Goal: Information Seeking & Learning: Learn about a topic

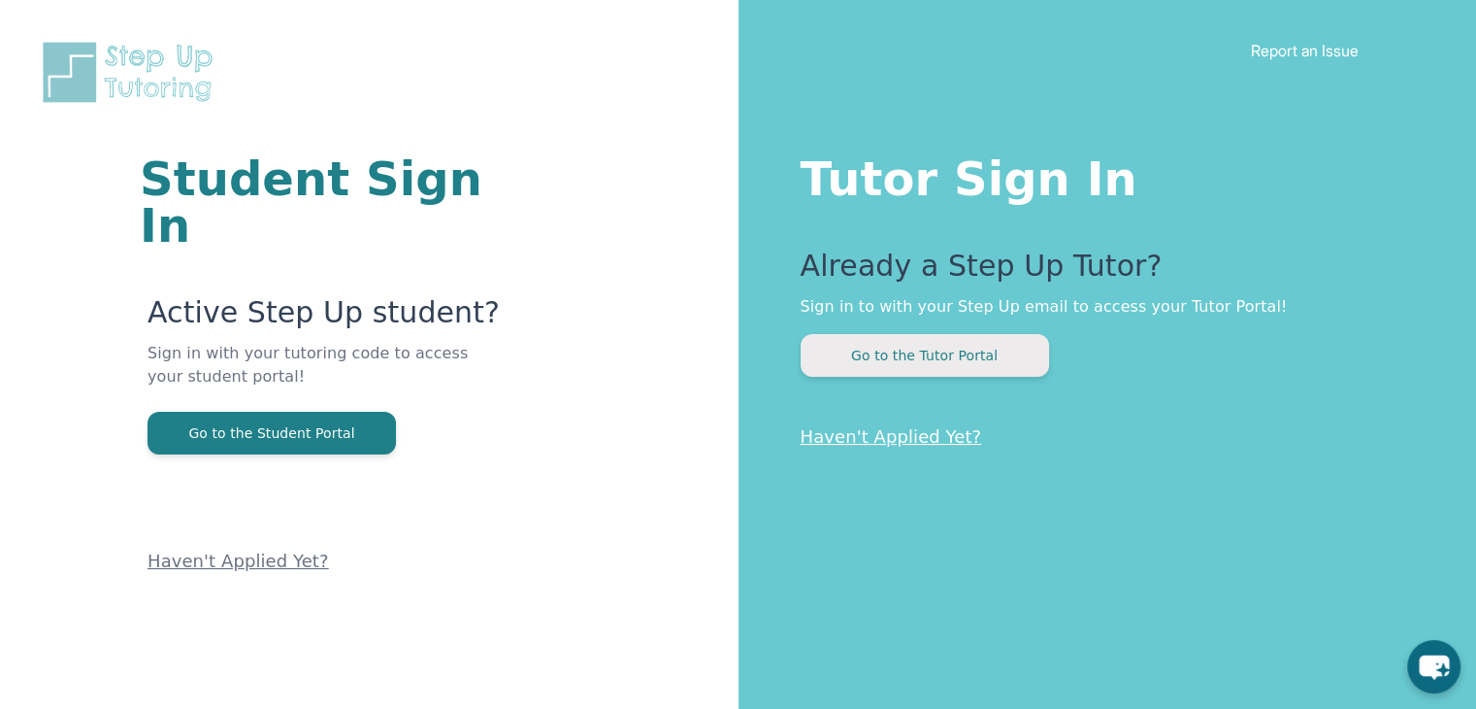
click at [963, 354] on button "Go to the Tutor Portal" at bounding box center [925, 355] width 248 height 43
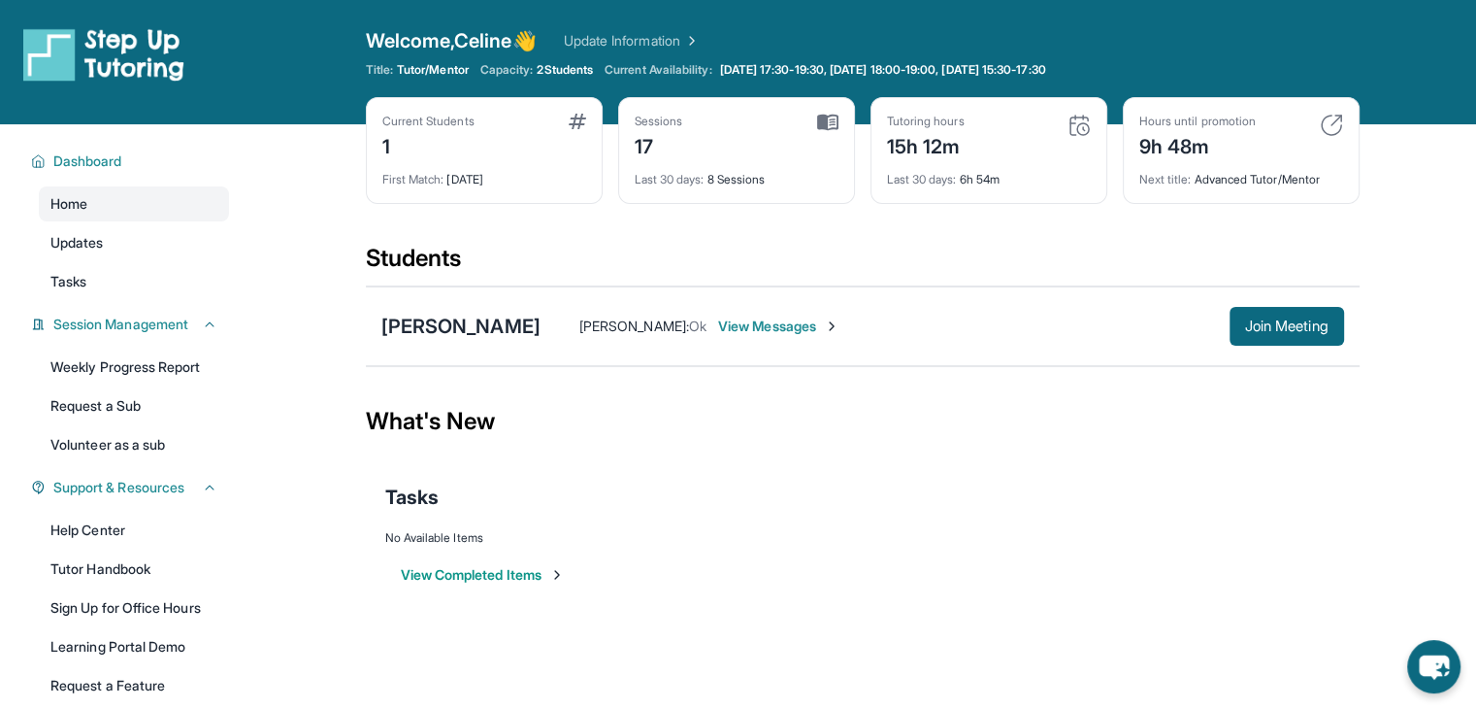
click at [807, 327] on span "View Messages" at bounding box center [778, 325] width 121 height 19
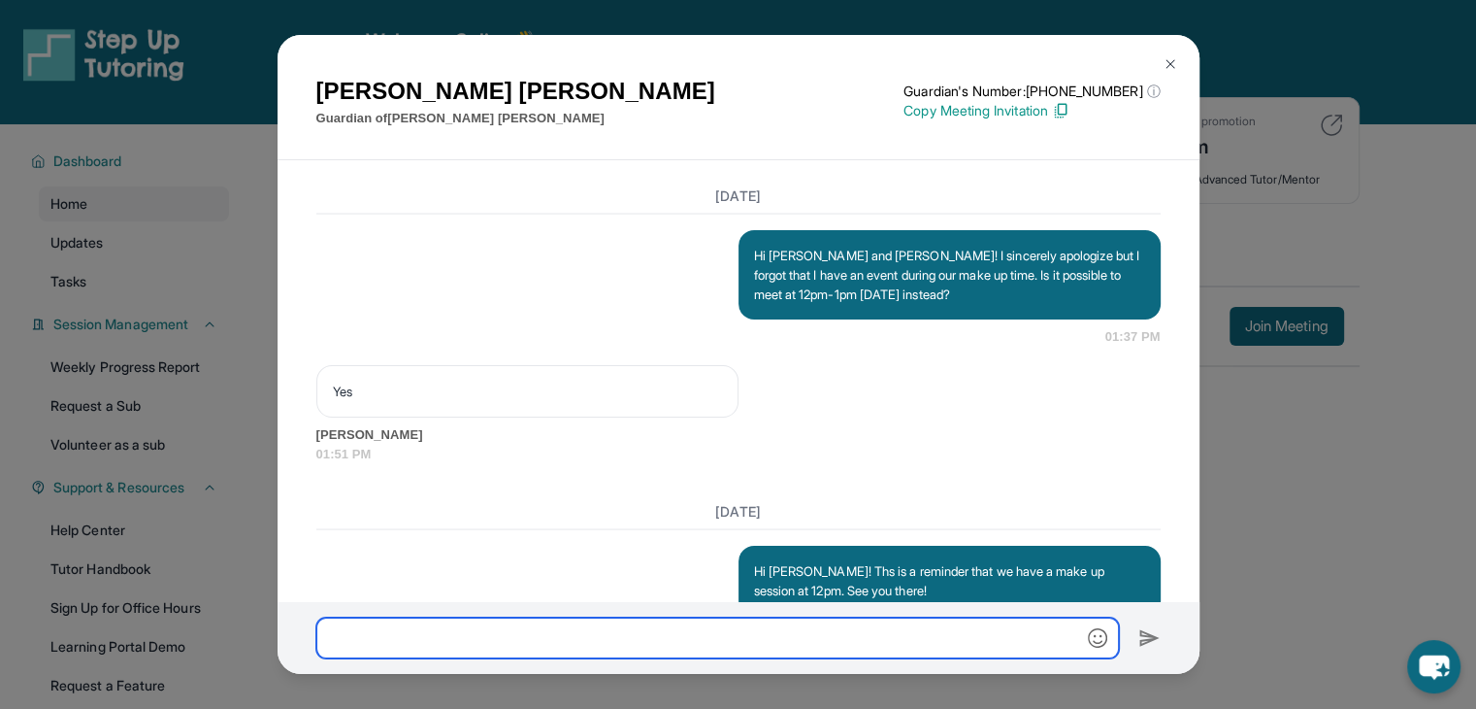
click at [539, 626] on input "text" at bounding box center [717, 637] width 803 height 41
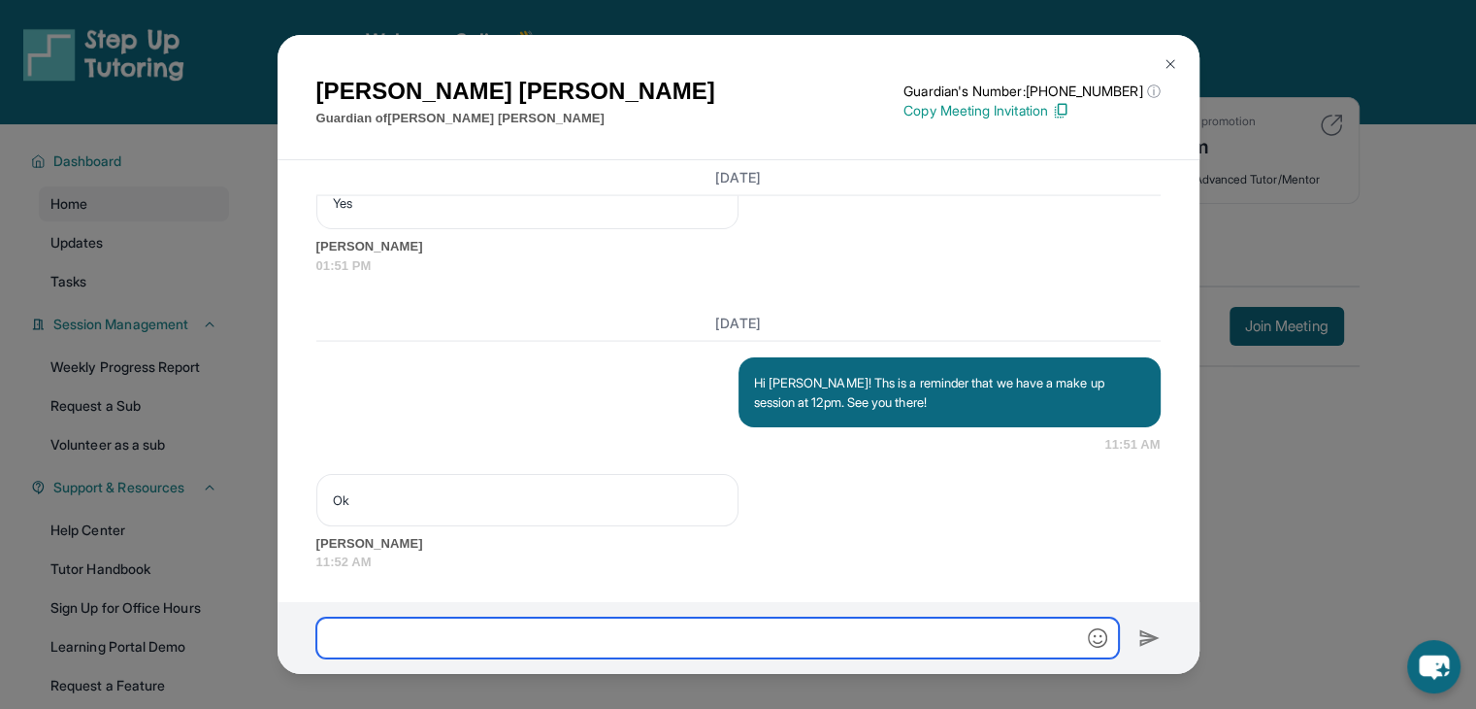
scroll to position [19693, 0]
drag, startPoint x: 540, startPoint y: 623, endPoint x: 513, endPoint y: 622, distance: 26.2
click at [536, 623] on input "text" at bounding box center [717, 637] width 803 height 41
click at [489, 623] on input "text" at bounding box center [717, 637] width 803 height 41
type input "**********"
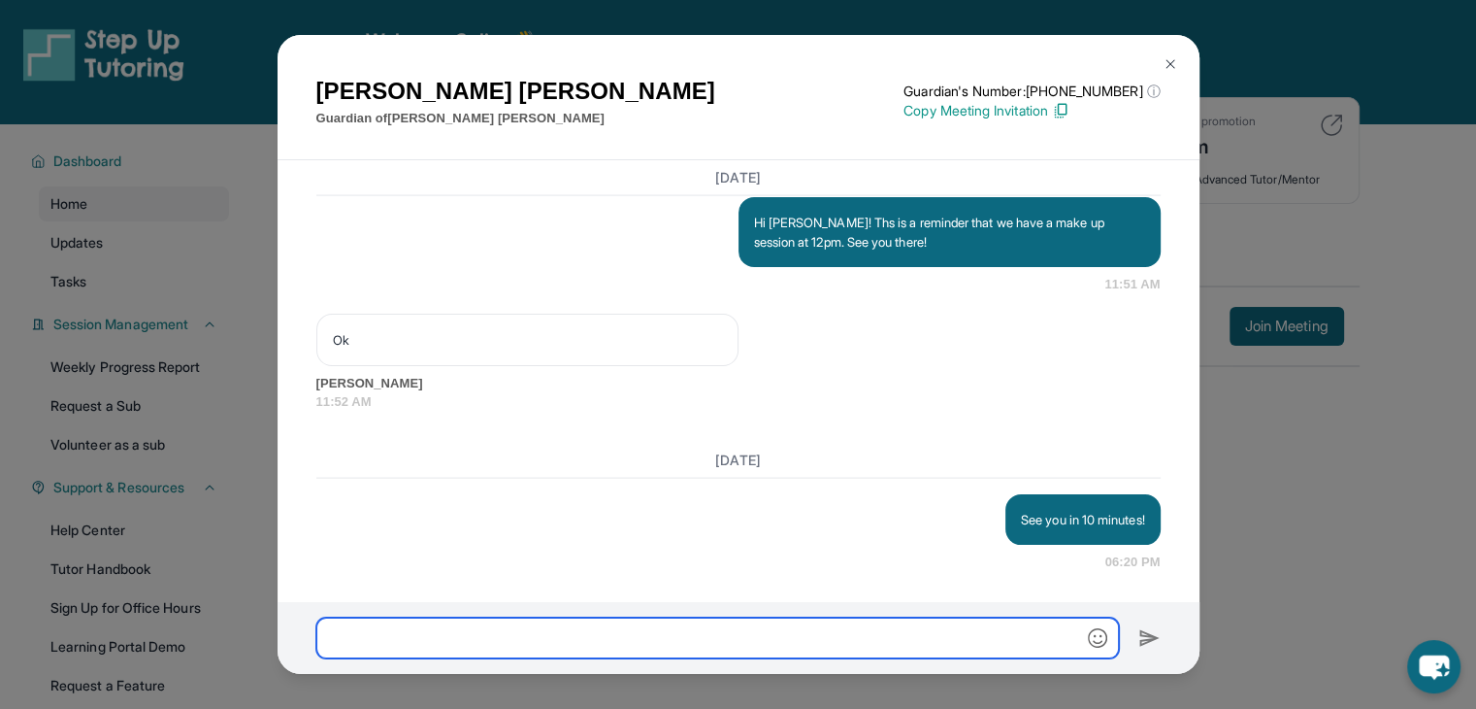
scroll to position [19852, 0]
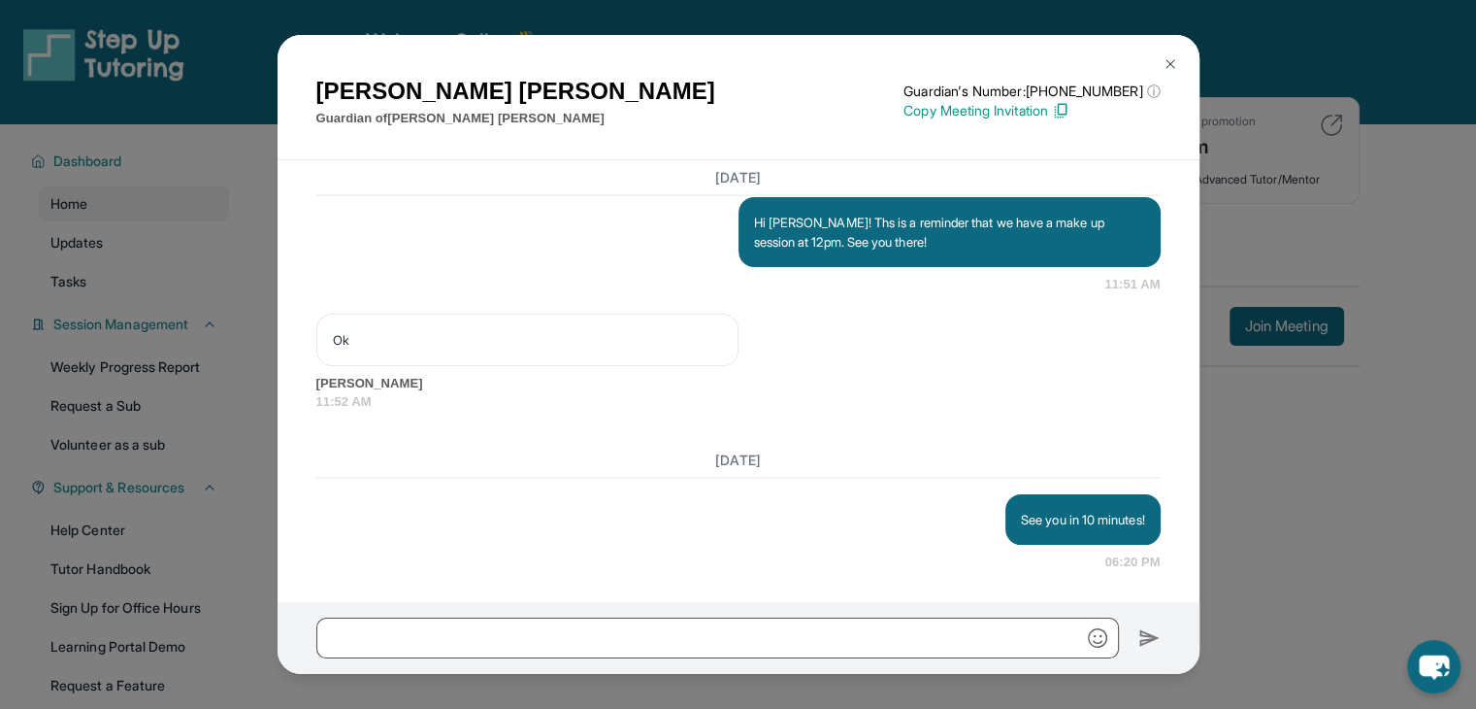
click at [1406, 454] on div "Marguerite Baldwin Guardian of Christopher Merritt Guardian's Number: +12136631…" at bounding box center [738, 354] width 1476 height 709
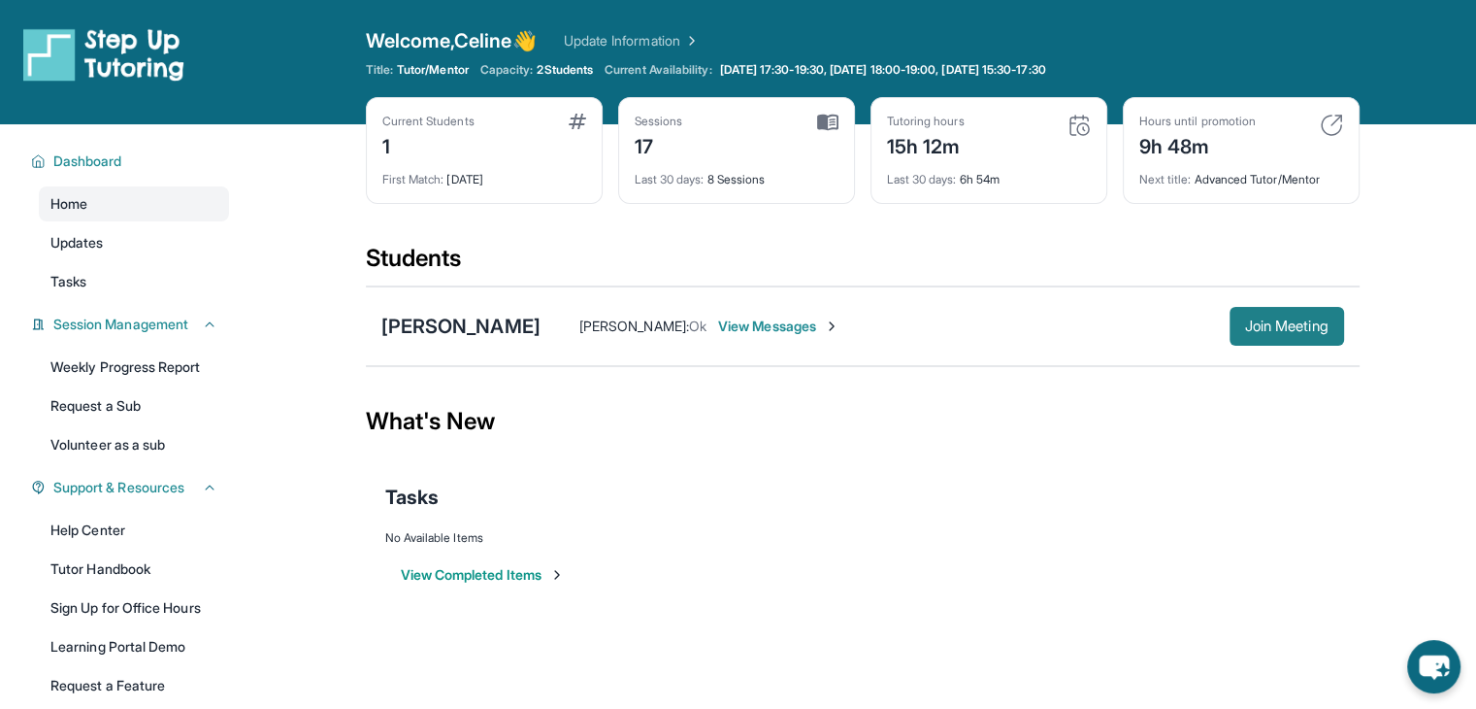
click at [1276, 331] on span "Join Meeting" at bounding box center [1286, 326] width 83 height 12
click at [825, 334] on span "View Messages" at bounding box center [778, 325] width 121 height 19
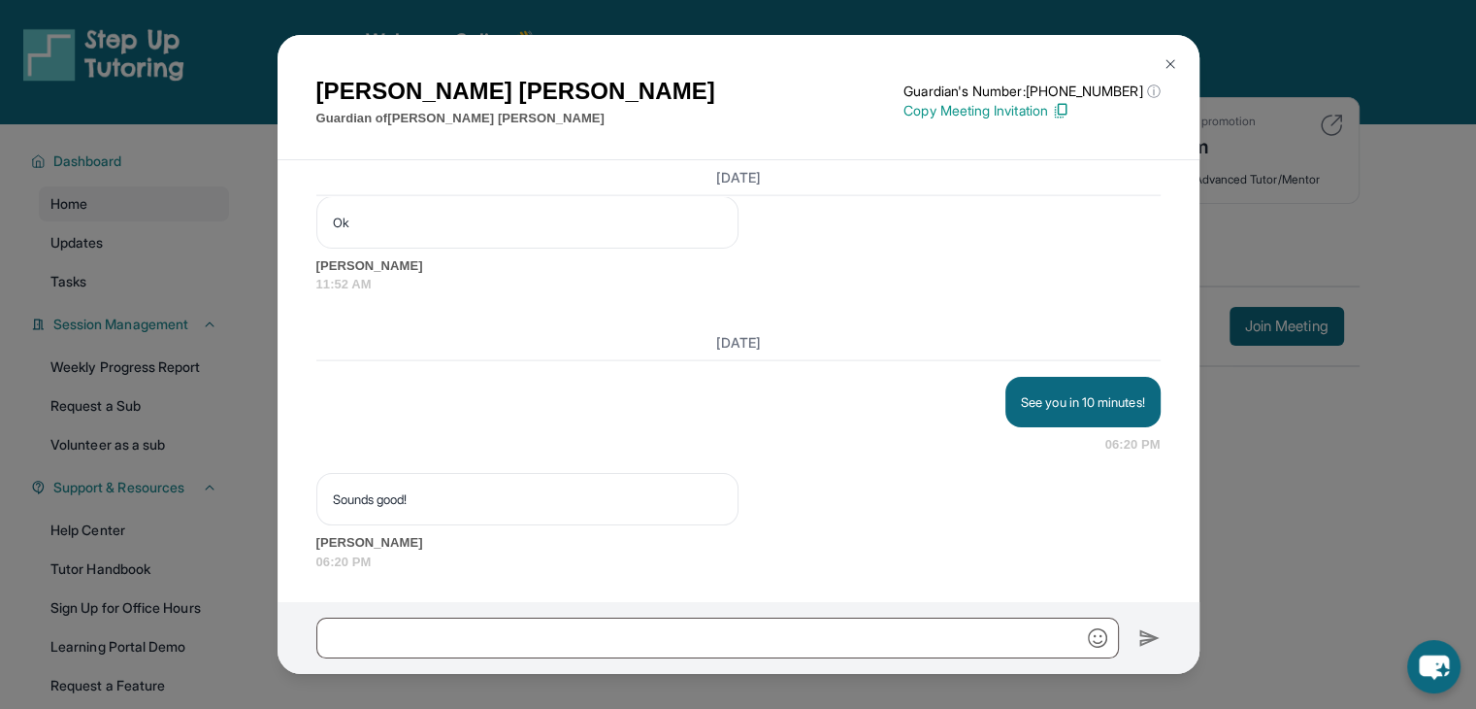
scroll to position [19969, 0]
drag, startPoint x: 1304, startPoint y: 161, endPoint x: 1303, endPoint y: 173, distance: 11.7
click at [1303, 173] on div "Marguerite Baldwin Guardian of Christopher Merritt Guardian's Number: +12136631…" at bounding box center [738, 354] width 1476 height 709
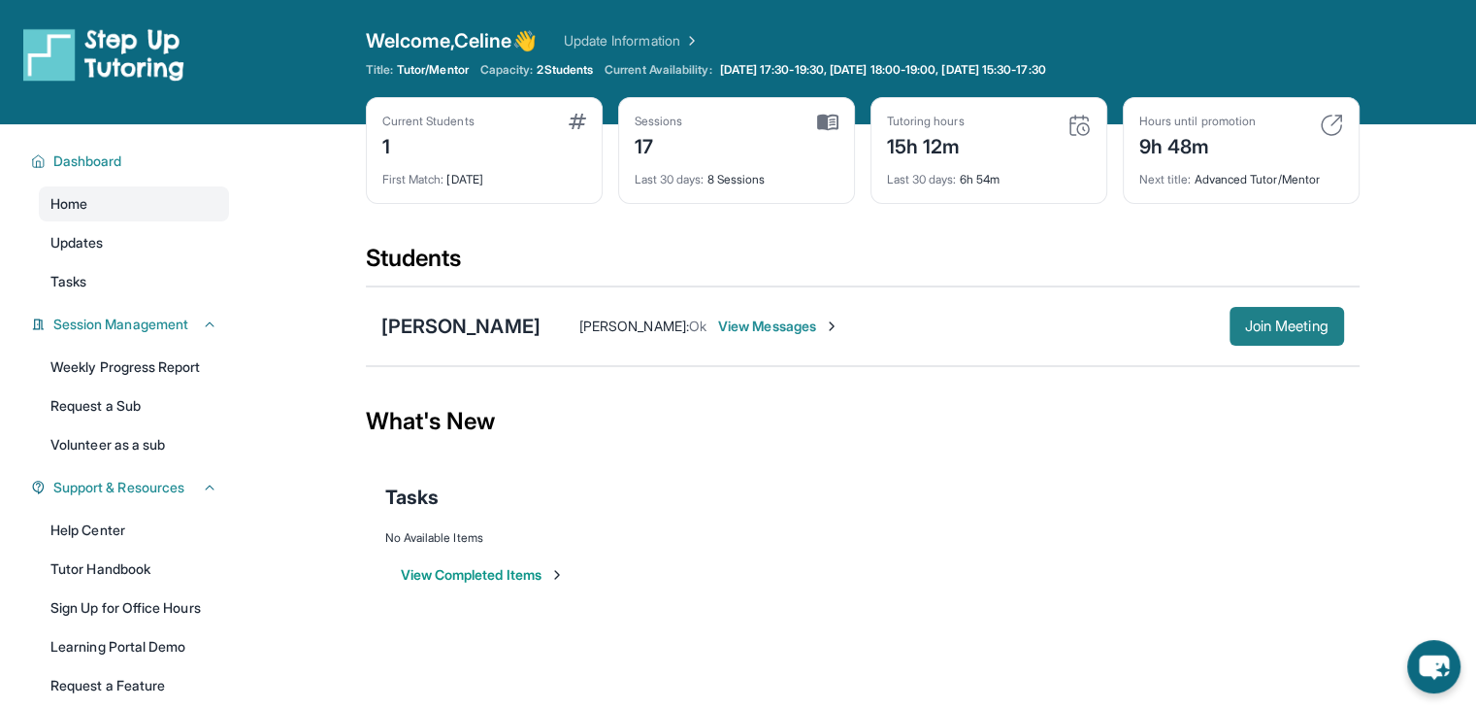
click at [1290, 323] on span "Join Meeting" at bounding box center [1286, 326] width 83 height 12
click at [1293, 189] on div "Hours until promotion 9h 48m Next title : Advanced Tutor/Mentor" at bounding box center [1241, 150] width 237 height 107
click at [1330, 125] on img at bounding box center [1331, 125] width 23 height 23
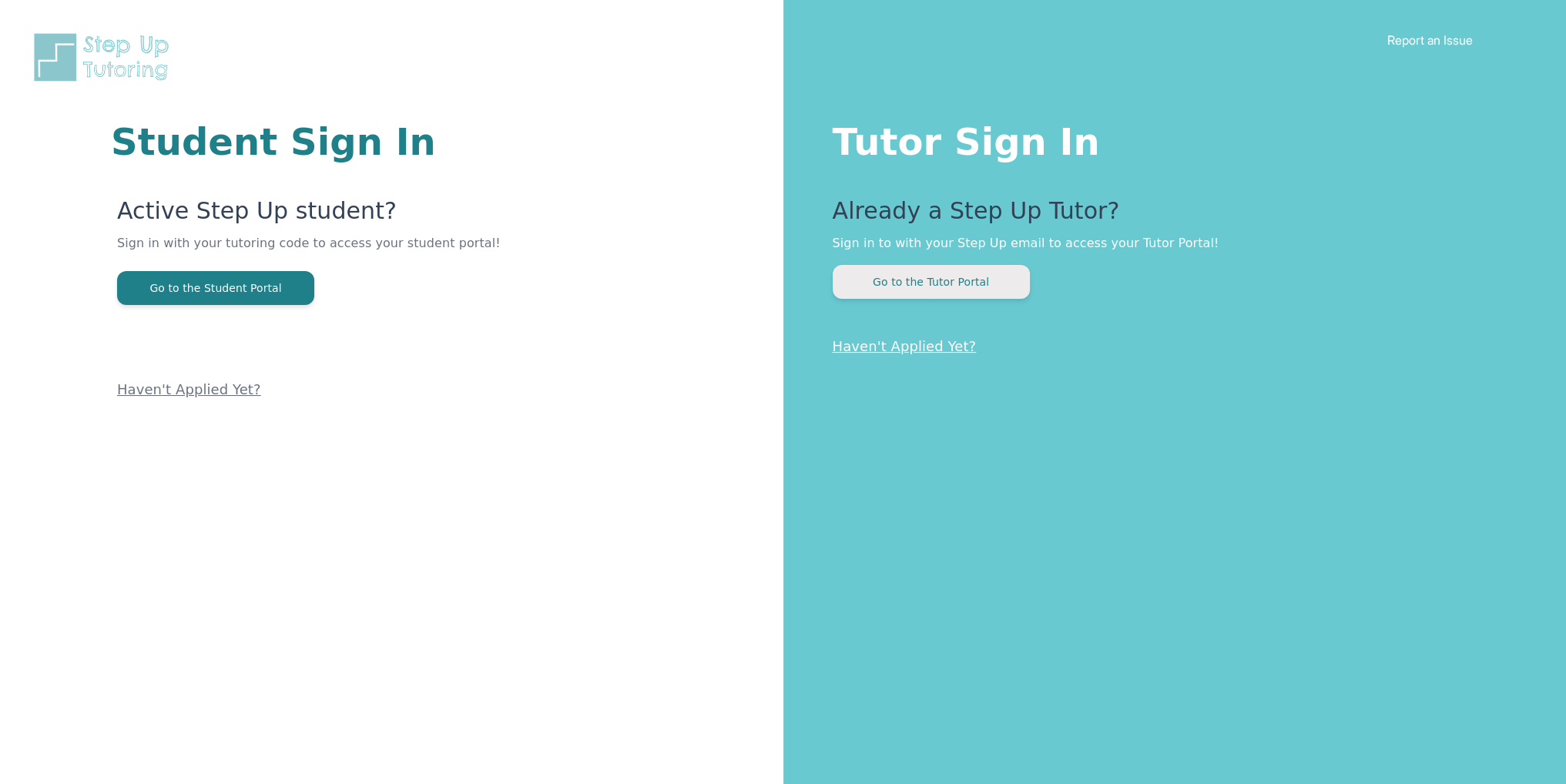
click at [933, 268] on button "Go to the Tutor Portal" at bounding box center [931, 282] width 197 height 34
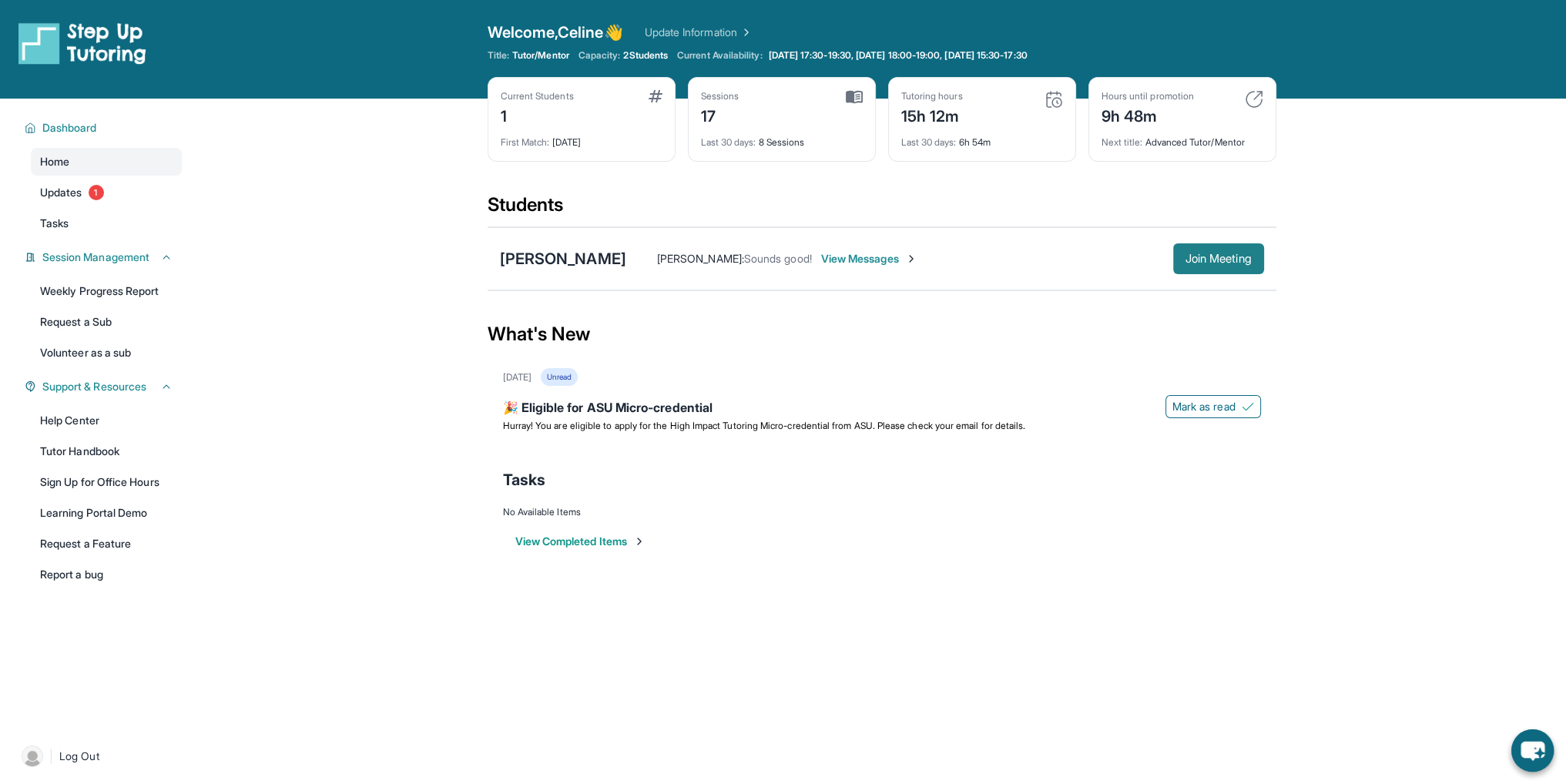
click at [1199, 257] on span "Join Meeting" at bounding box center [1218, 259] width 66 height 10
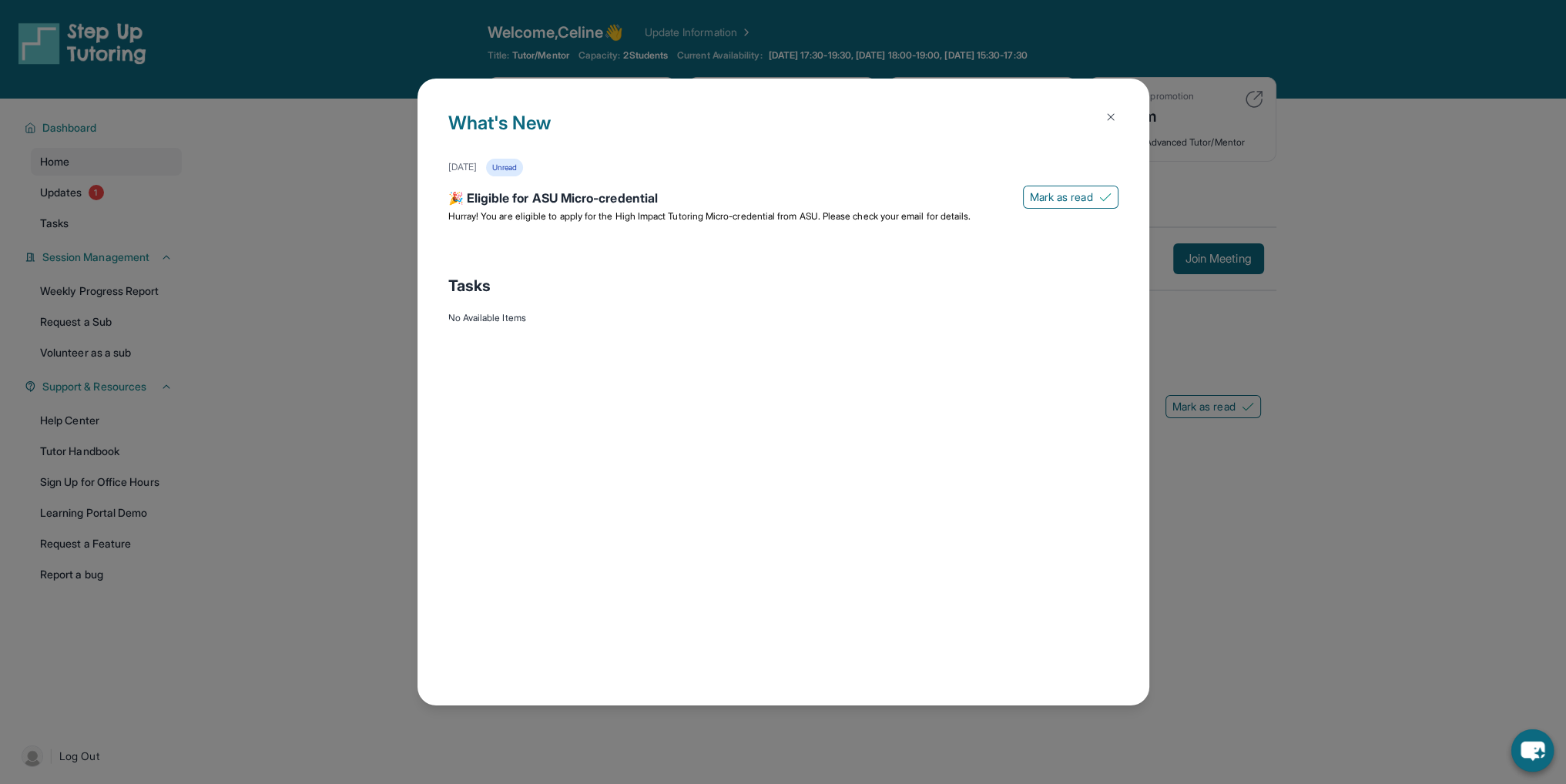
click at [1339, 294] on div "What's New August 18th Unread 🎉 Eligible for ASU Micro-credential Mark as read …" at bounding box center [783, 392] width 1566 height 784
click at [1110, 117] on img at bounding box center [1111, 117] width 13 height 13
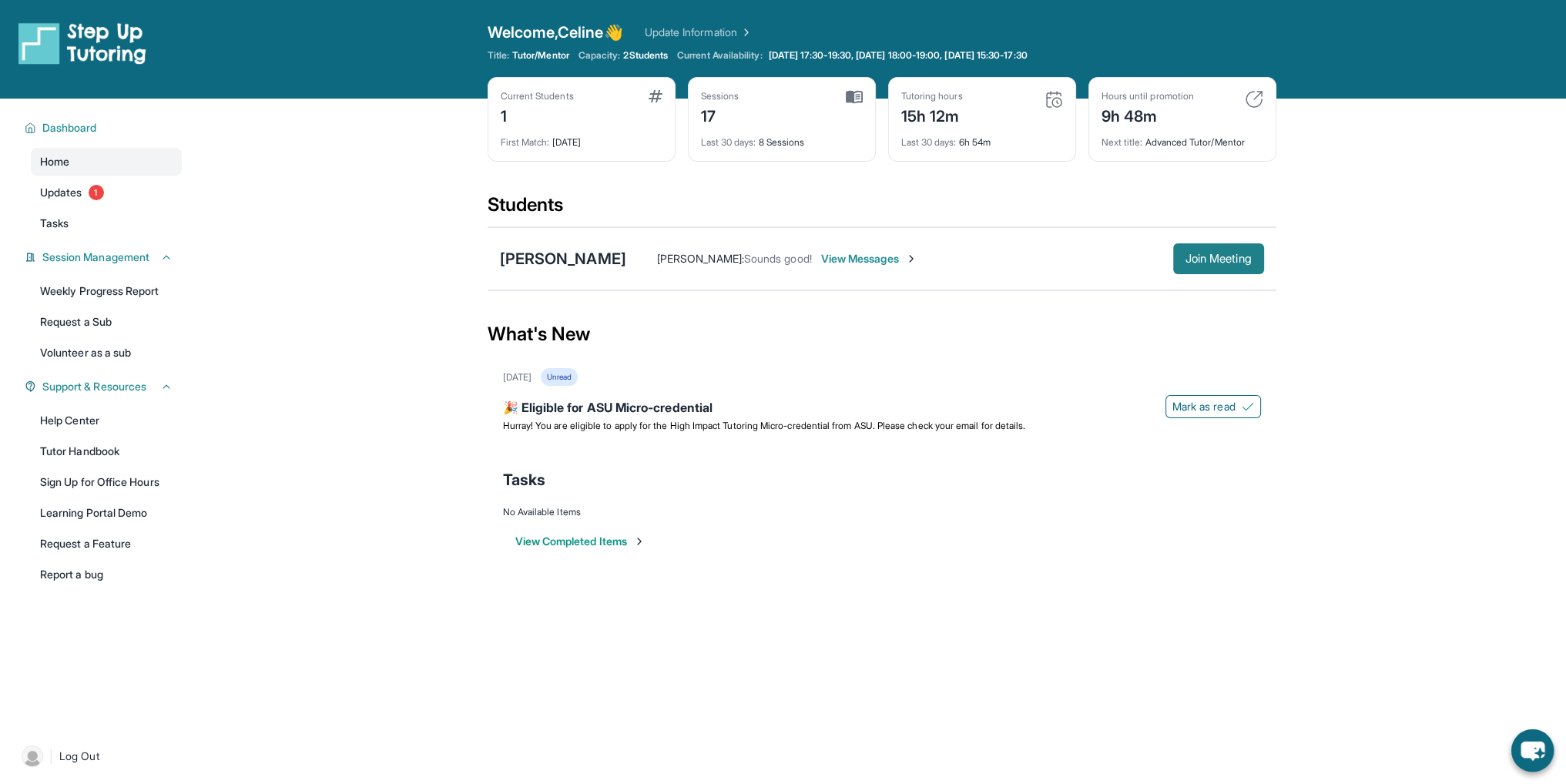
click at [1217, 270] on button "Join Meeting" at bounding box center [1218, 259] width 91 height 31
click at [641, 423] on span "Hurray! You are eligible to apply for the High Impact Tutoring Micro-credential…" at bounding box center [764, 425] width 523 height 12
click at [62, 186] on span "Updates" at bounding box center [60, 192] width 42 height 15
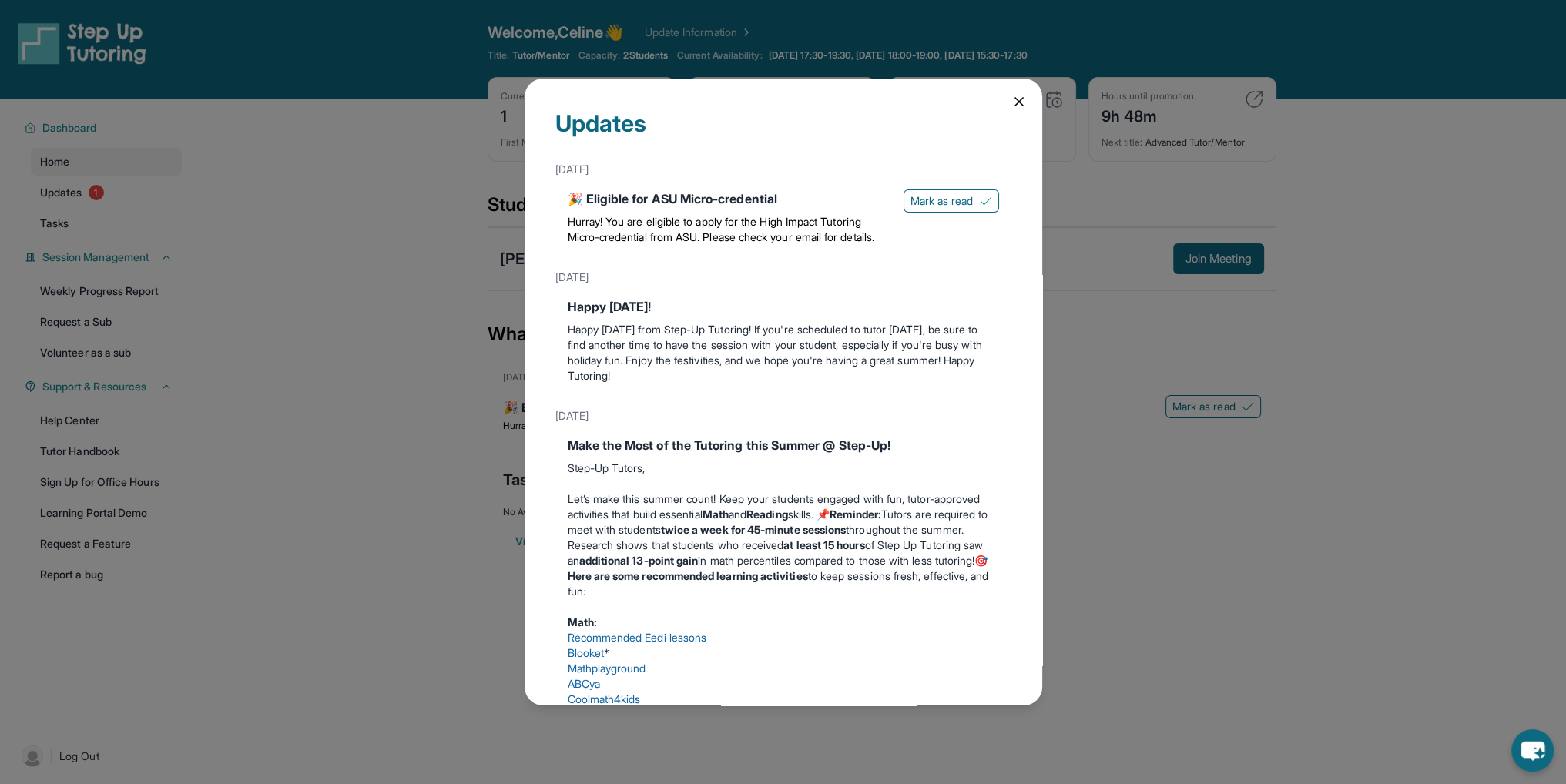
click at [1015, 102] on icon at bounding box center [1019, 102] width 8 height 8
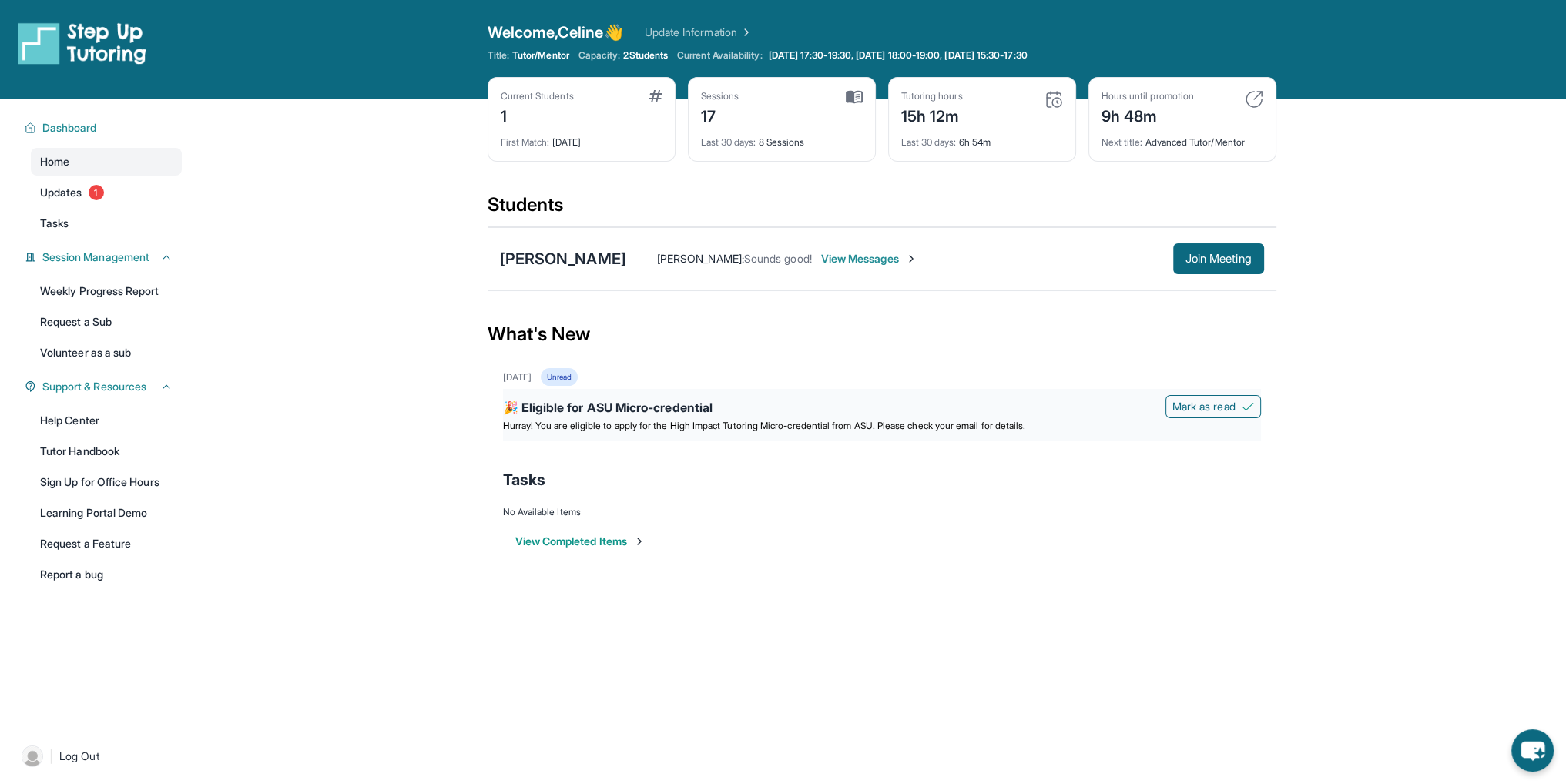
click at [622, 428] on span "Hurray! You are eligible to apply for the High Impact Tutoring Micro-credential…" at bounding box center [764, 425] width 523 height 12
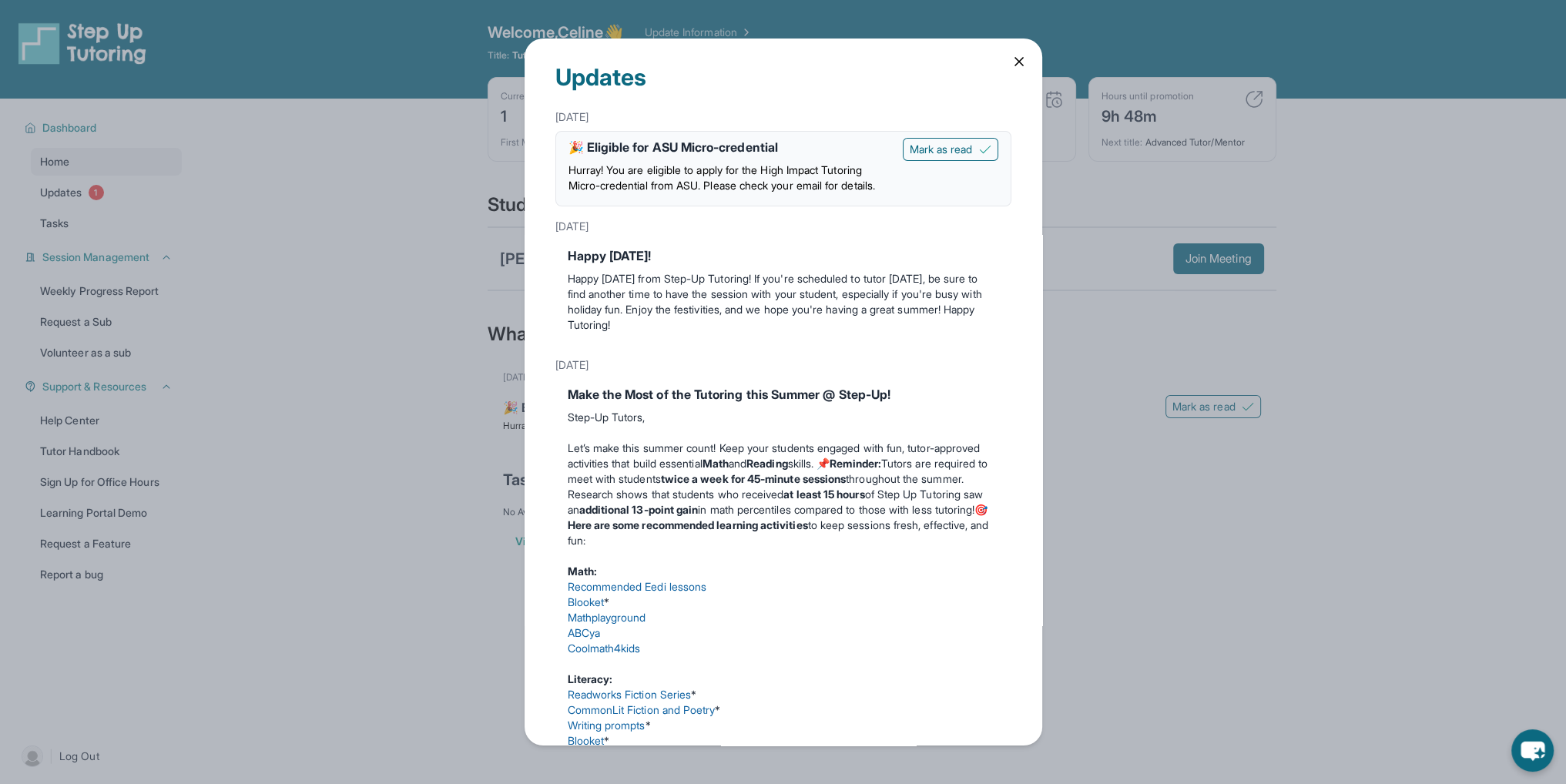
click at [652, 475] on p "Let’s make this summer count! Keep your students engaged with fun, tutor-approv…" at bounding box center [783, 463] width 432 height 46
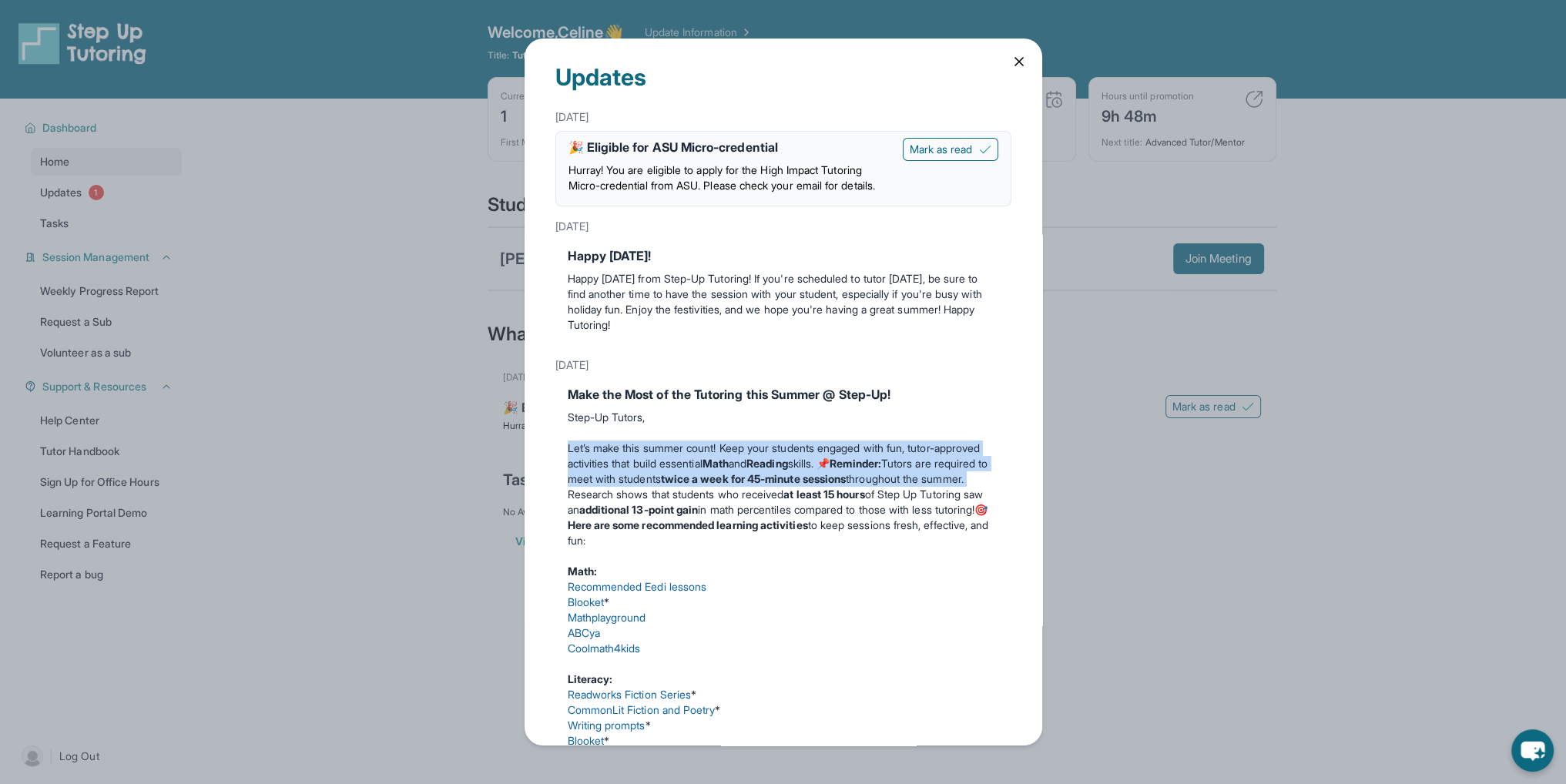
click at [652, 475] on p "Let’s make this summer count! Keep your students engaged with fun, tutor-approv…" at bounding box center [783, 463] width 432 height 46
click at [721, 476] on p "Let’s make this summer count! Keep your students engaged with fun, tutor-approv…" at bounding box center [783, 463] width 432 height 46
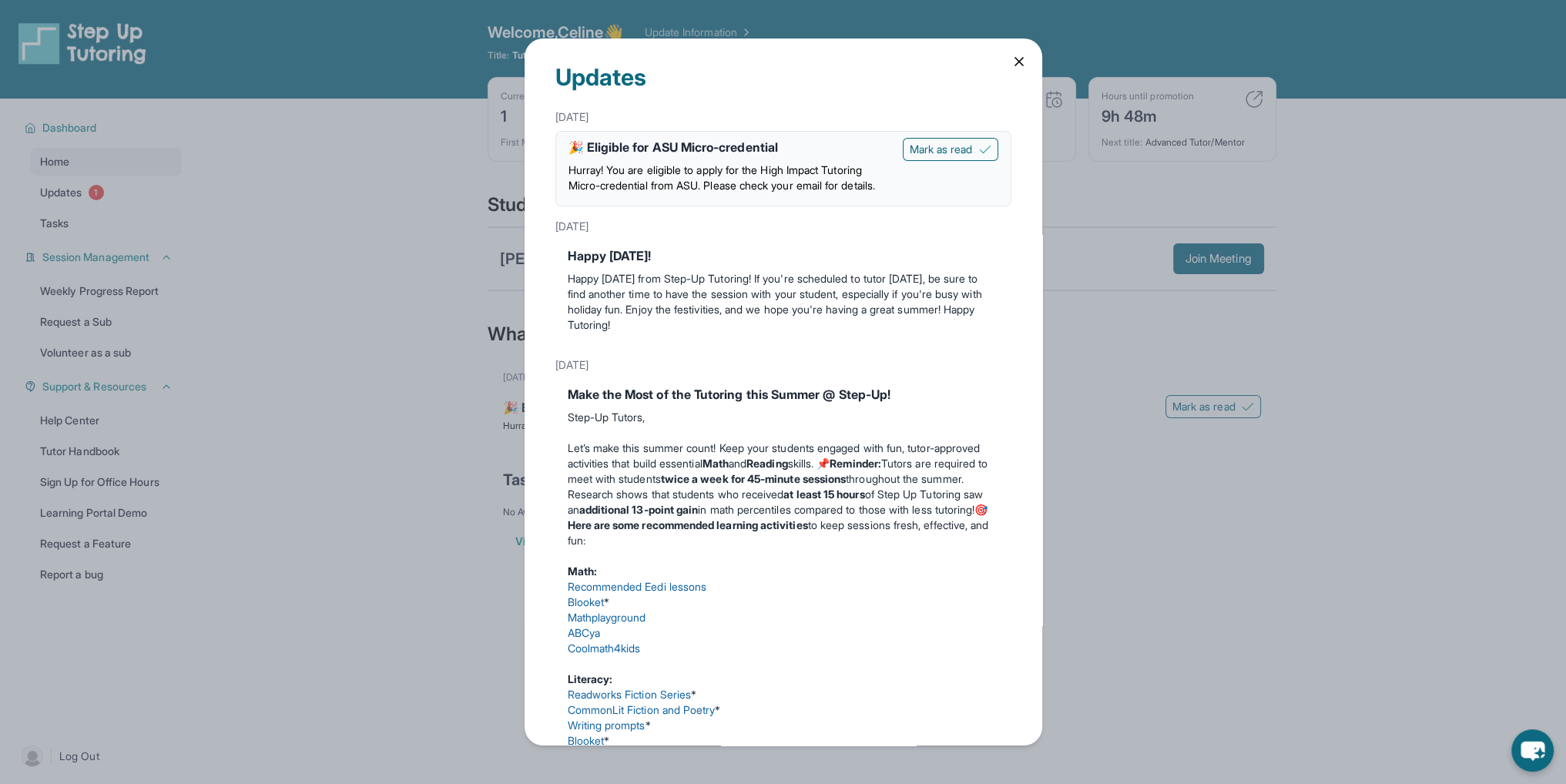
click at [730, 486] on p "Let’s make this summer count! Keep your students engaged with fun, tutor-approv…" at bounding box center [783, 463] width 432 height 46
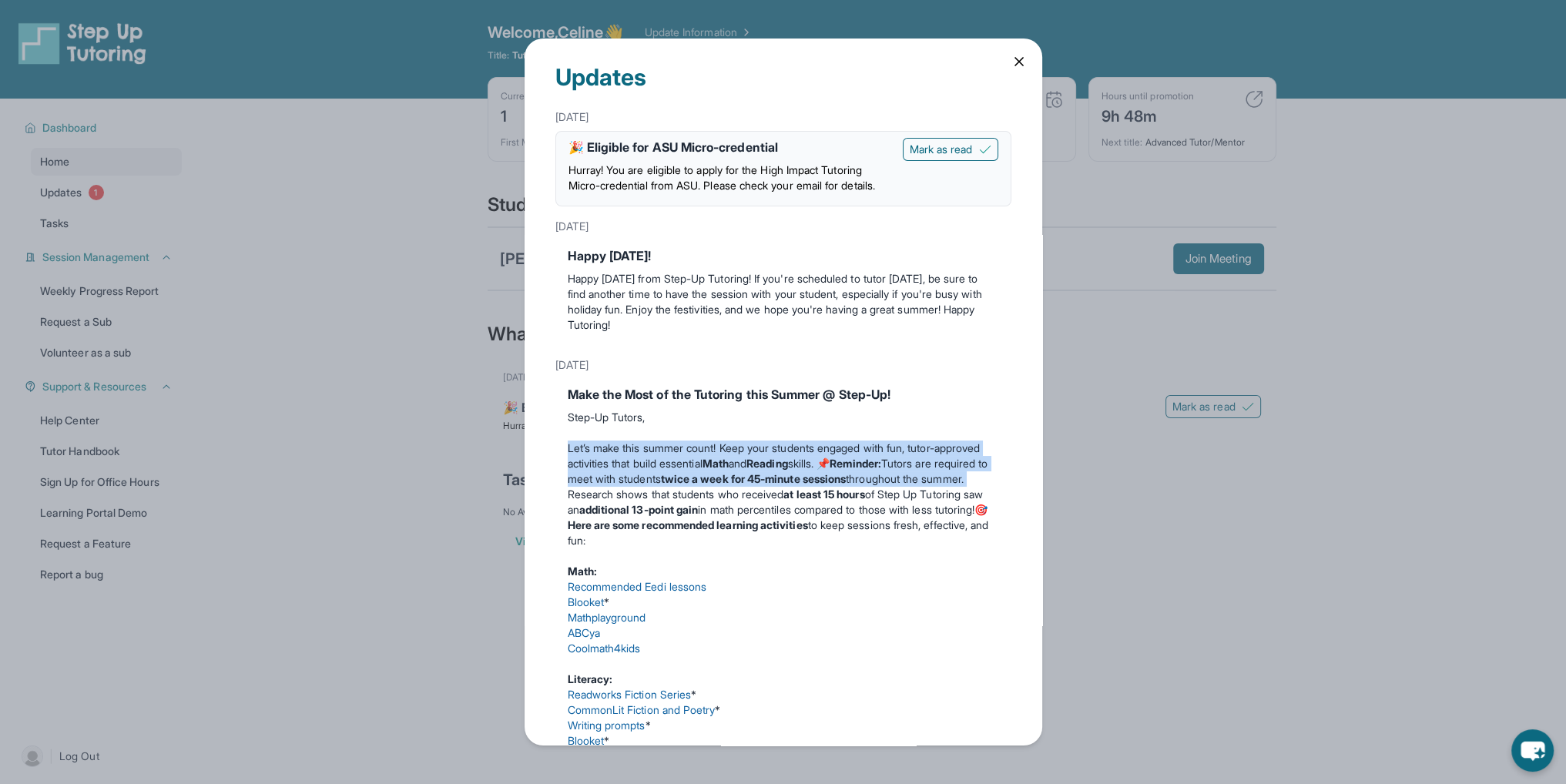
click at [730, 486] on p "Let’s make this summer count! Keep your students engaged with fun, tutor-approv…" at bounding box center [783, 463] width 432 height 46
click at [1176, 495] on div "Updates August 18th 🎉 Eligible for ASU Micro-credential Hurray! You are eligibl…" at bounding box center [783, 392] width 1566 height 784
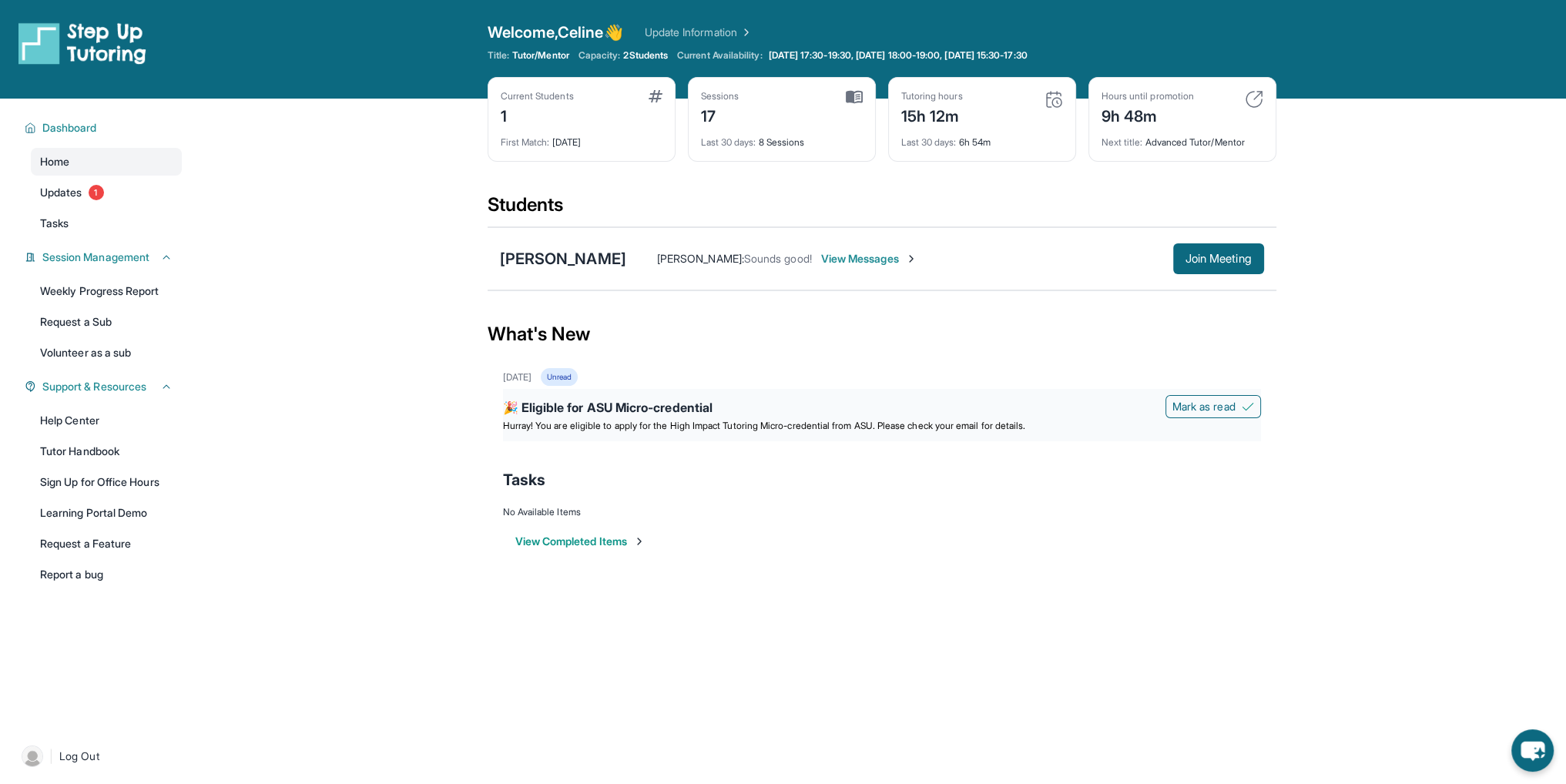
click at [711, 421] on span "Hurray! You are eligible to apply for the High Impact Tutoring Micro-credential…" at bounding box center [764, 425] width 523 height 12
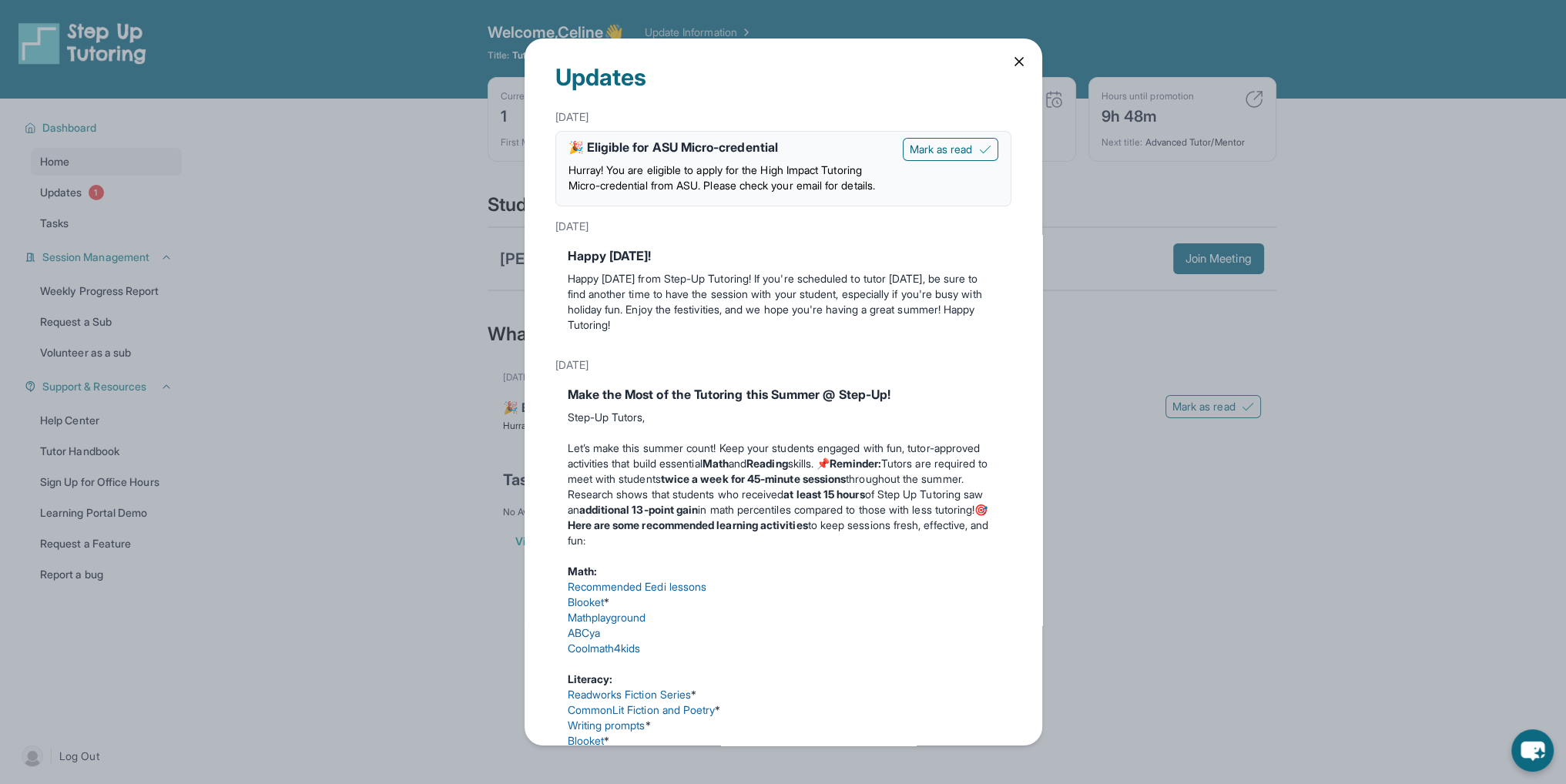
click at [1082, 433] on div "Updates August 18th 🎉 Eligible for ASU Micro-credential Hurray! You are eligibl…" at bounding box center [783, 392] width 1566 height 784
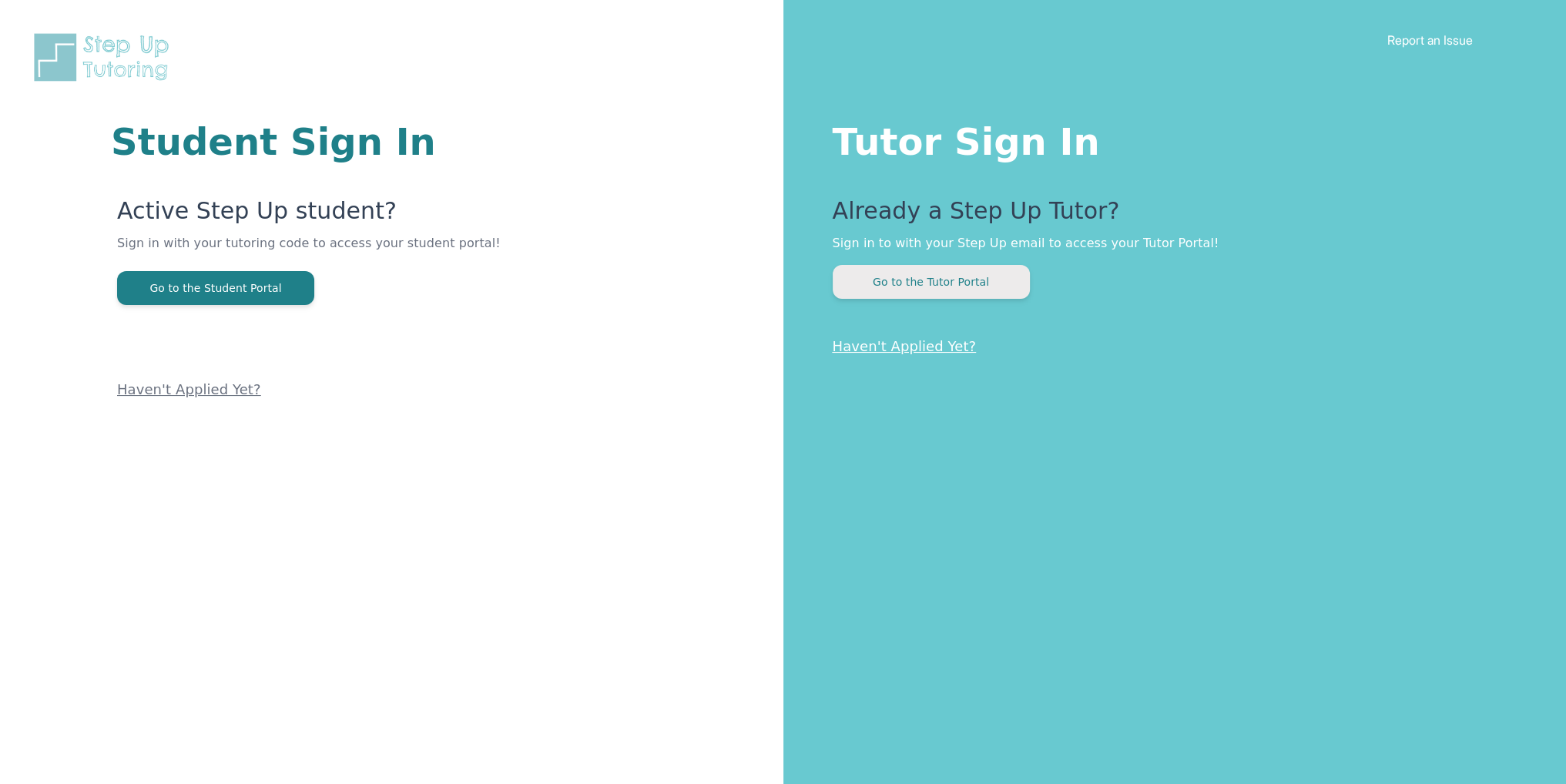
click at [957, 289] on button "Go to the Tutor Portal" at bounding box center [931, 282] width 197 height 34
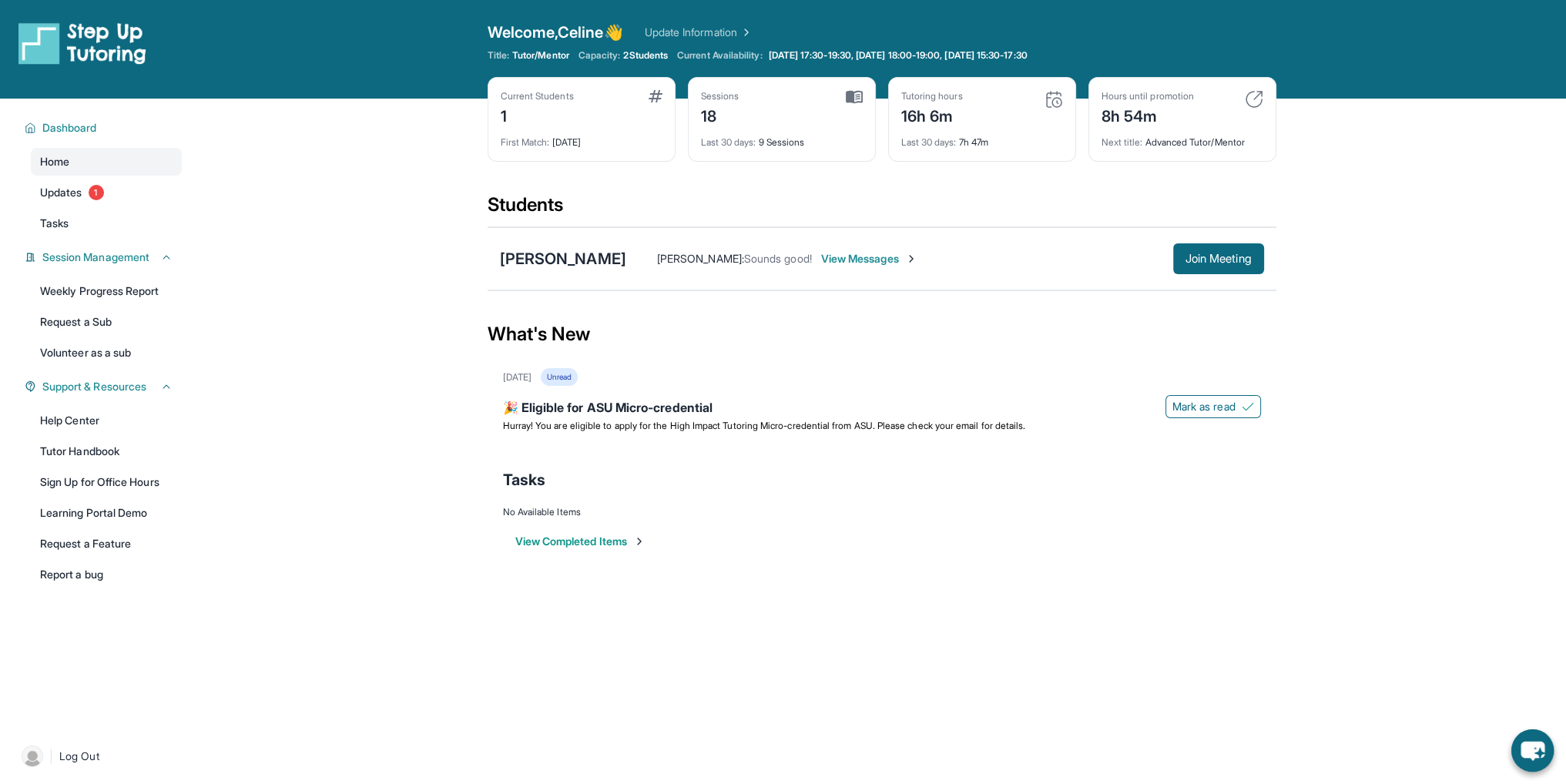
click at [853, 94] on img at bounding box center [854, 97] width 17 height 13
click at [61, 198] on span "Updates" at bounding box center [60, 192] width 42 height 15
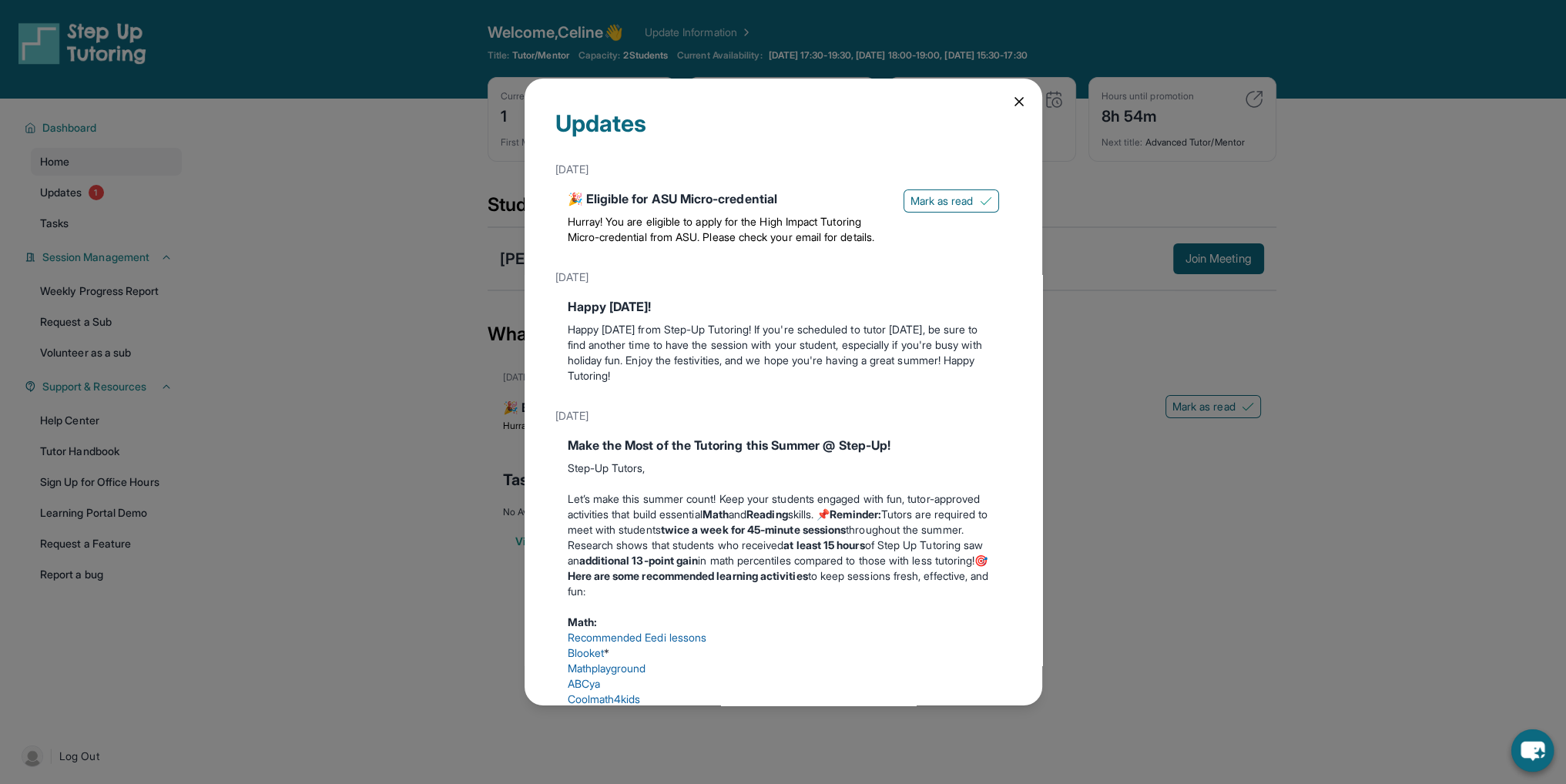
click at [598, 233] on span "Hurray! You are eligible to apply for the High Impact Tutoring Micro-credential…" at bounding box center [721, 229] width 306 height 29
click at [1014, 99] on div "Updates [DATE] 🎉 Eligible for ASU Micro-credential Hurray! You are eligible to …" at bounding box center [783, 392] width 518 height 627
click at [1011, 102] on icon at bounding box center [1018, 101] width 15 height 15
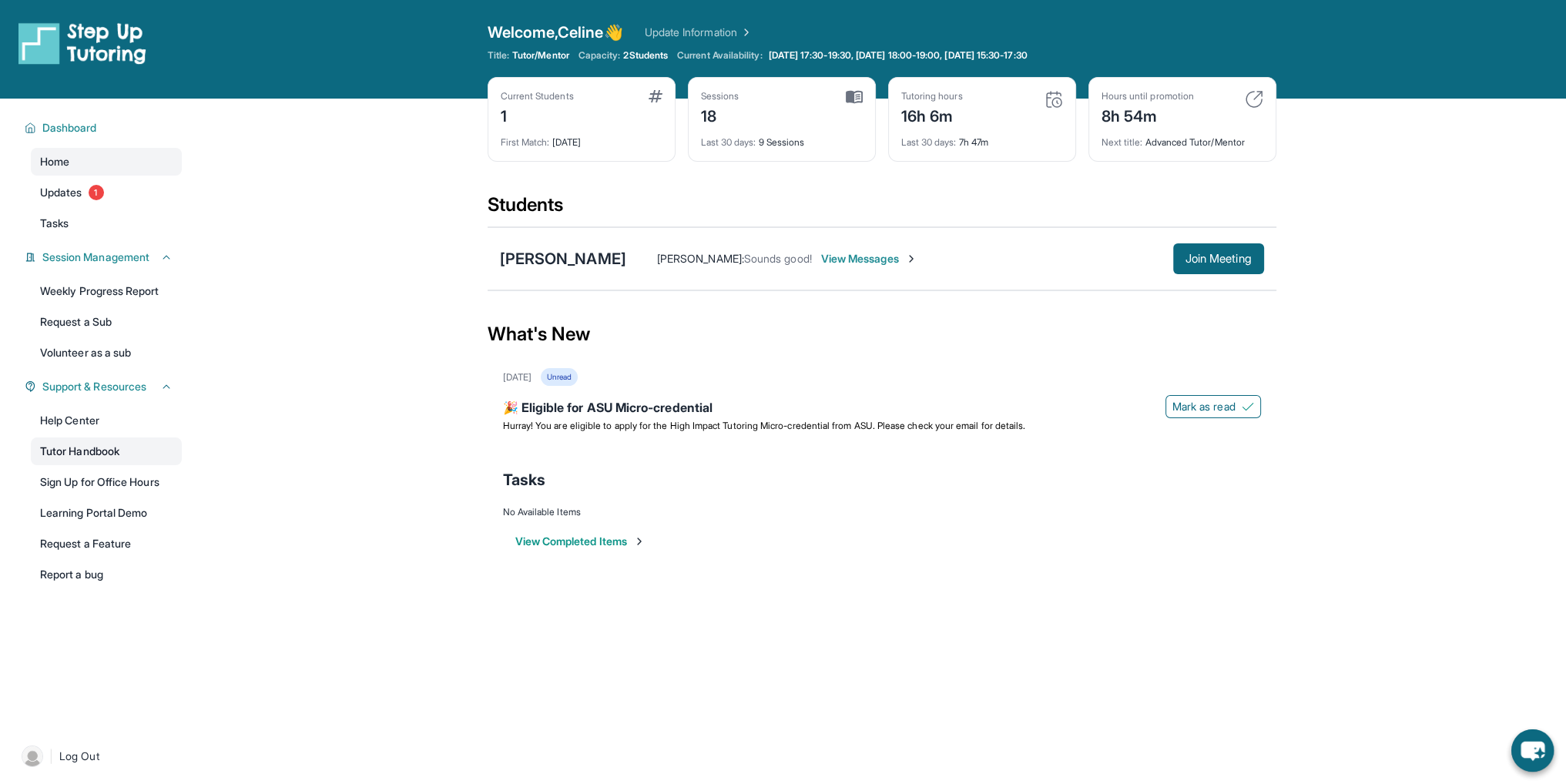
click at [94, 457] on link "Tutor Handbook" at bounding box center [106, 451] width 151 height 28
